Goal: Task Accomplishment & Management: Use online tool/utility

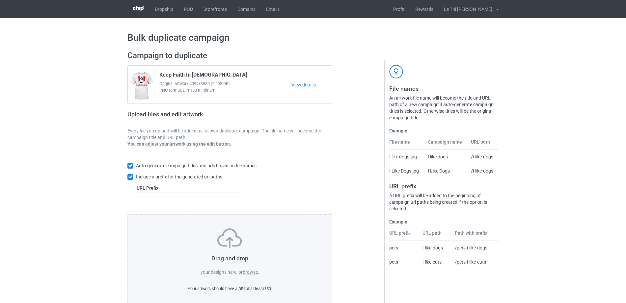
click at [250, 274] on label "browse" at bounding box center [250, 272] width 15 height 5
click at [0, 0] on input "browse" at bounding box center [0, 0] width 0 height 0
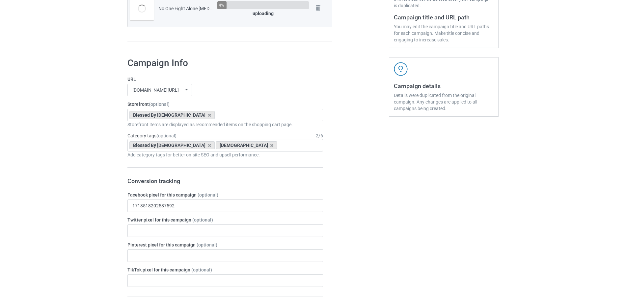
scroll to position [176, 0]
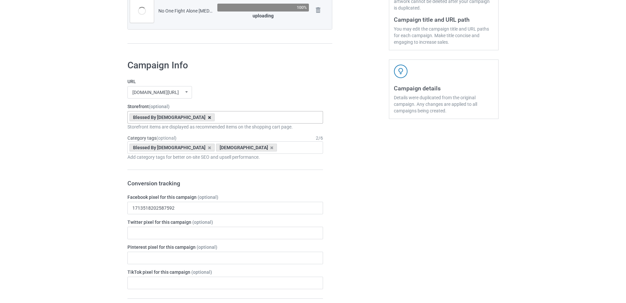
click at [208, 118] on icon at bounding box center [209, 118] width 3 height 4
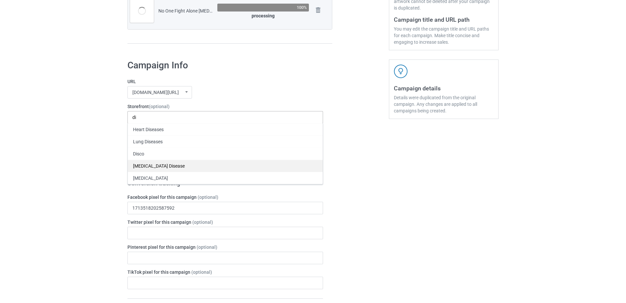
type input "di"
click at [164, 165] on div "[MEDICAL_DATA] Disease" at bounding box center [225, 166] width 195 height 12
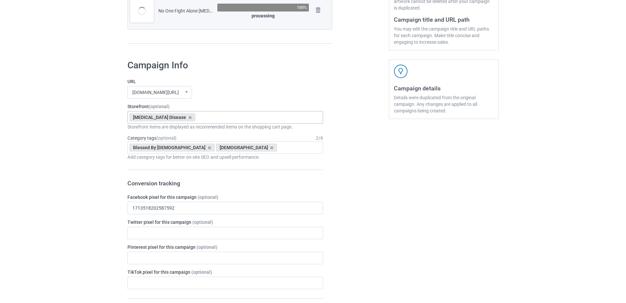
click at [208, 147] on icon at bounding box center [209, 148] width 3 height 4
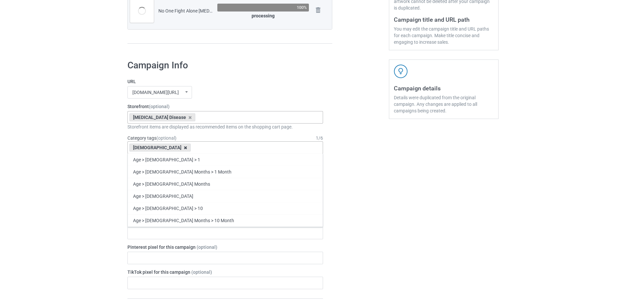
click at [184, 148] on icon at bounding box center [185, 148] width 3 height 4
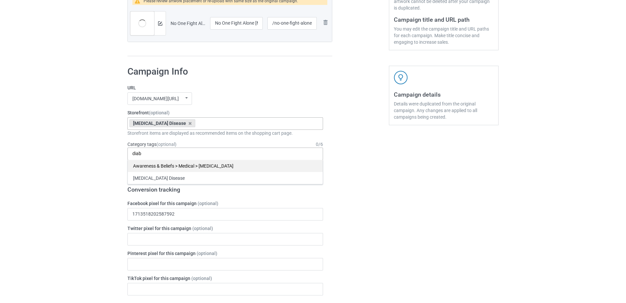
type input "diab"
click at [169, 162] on div "Awareness & Beliefs > Medical > [MEDICAL_DATA]" at bounding box center [225, 166] width 195 height 12
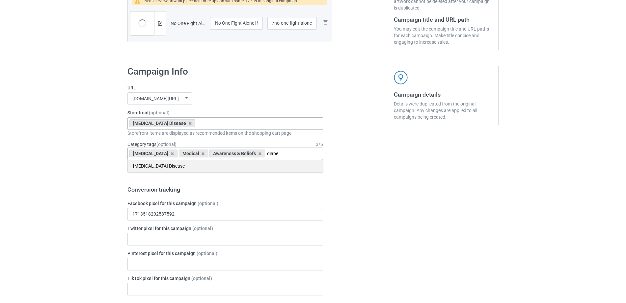
type input "diabe"
click at [177, 168] on div "[MEDICAL_DATA] Disease" at bounding box center [225, 166] width 195 height 12
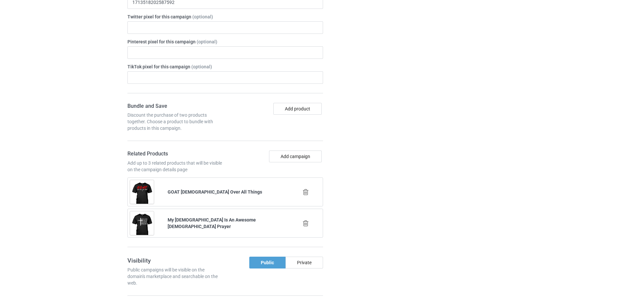
scroll to position [406, 0]
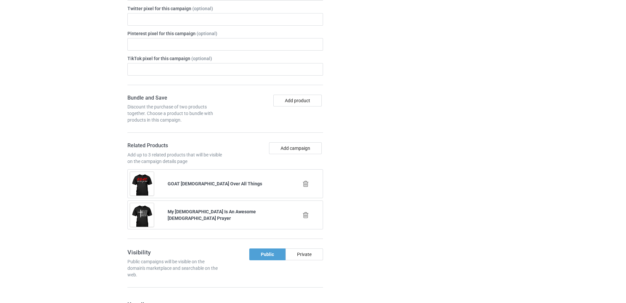
click at [304, 181] on icon at bounding box center [305, 184] width 8 height 7
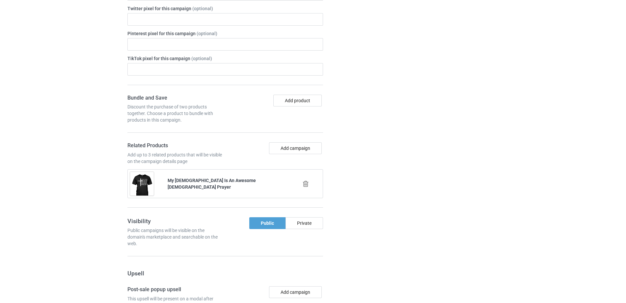
click at [304, 181] on icon at bounding box center [305, 184] width 8 height 7
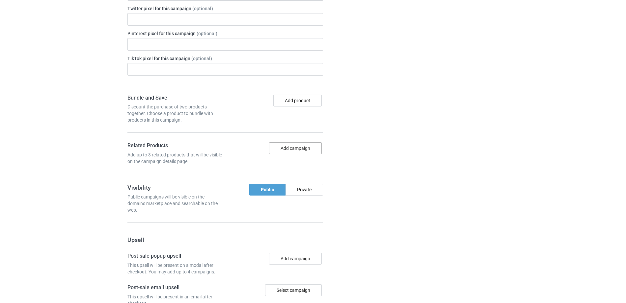
click at [281, 143] on button "Add campaign" at bounding box center [295, 149] width 53 height 12
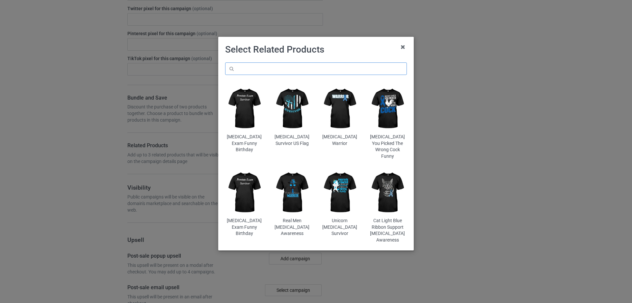
click at [283, 66] on input "text" at bounding box center [316, 69] width 182 height 13
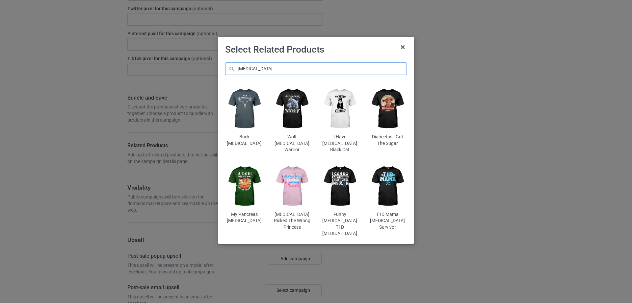
type input "[MEDICAL_DATA]"
click at [244, 179] on img at bounding box center [244, 187] width 39 height 48
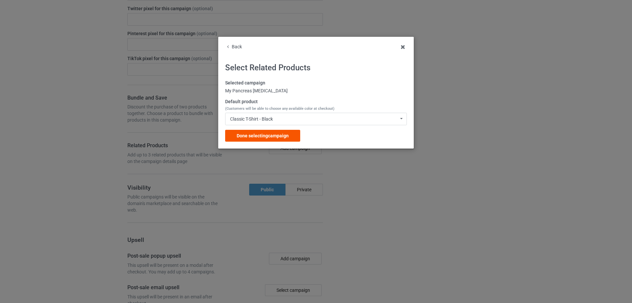
click at [264, 133] on span "Done selecting campaign" at bounding box center [263, 135] width 52 height 5
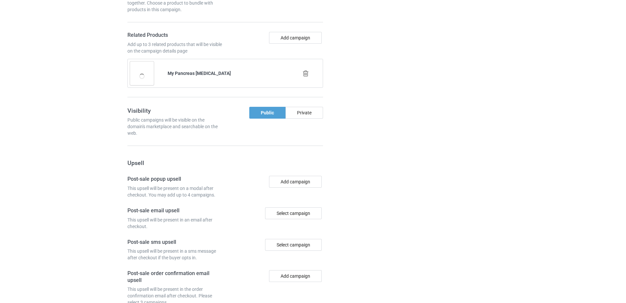
scroll to position [581, 0]
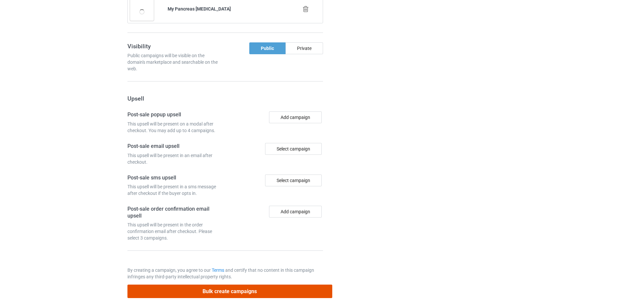
click at [217, 285] on button "Bulk create campaigns" at bounding box center [229, 291] width 205 height 13
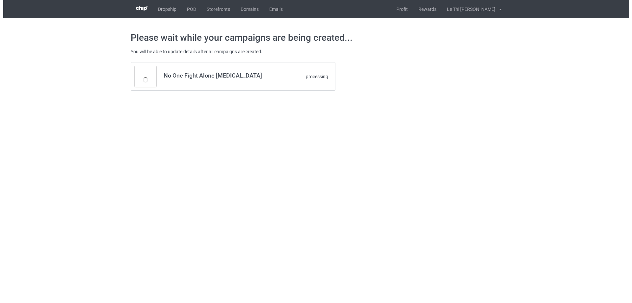
scroll to position [0, 0]
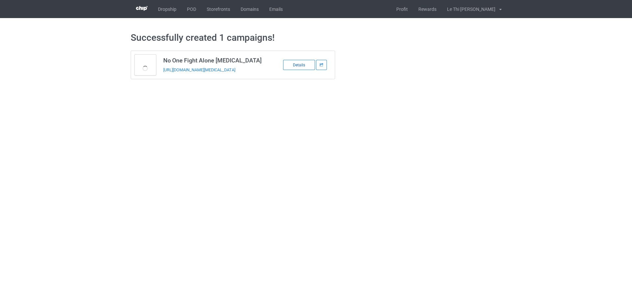
click at [292, 64] on div "Details" at bounding box center [299, 65] width 32 height 10
